Goal: Check status

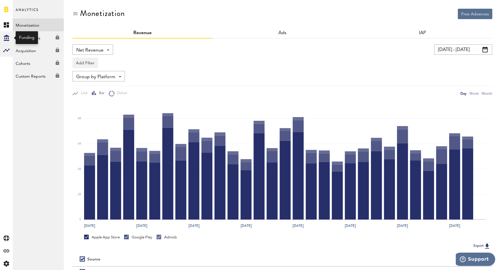
click at [5, 41] on icon at bounding box center [7, 38] width 6 height 6
click at [37, 22] on link "Overview" at bounding box center [38, 25] width 51 height 13
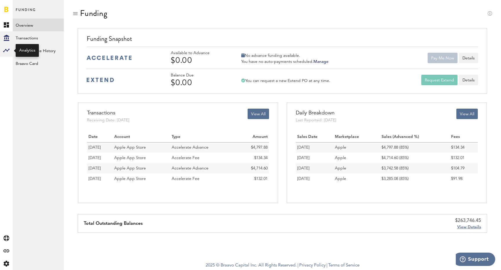
click at [10, 48] on div at bounding box center [6, 50] width 13 height 13
click at [30, 22] on link "Monetization" at bounding box center [38, 25] width 51 height 13
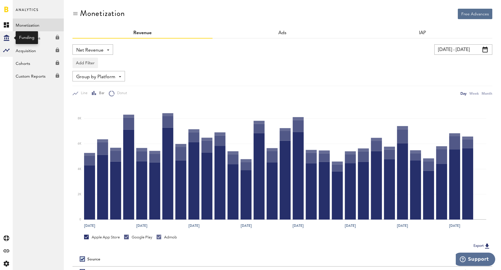
click at [5, 37] on icon at bounding box center [7, 38] width 6 height 6
click at [51, 21] on link "Overview" at bounding box center [38, 25] width 51 height 13
